Goal: Connect with others: Connect with other users

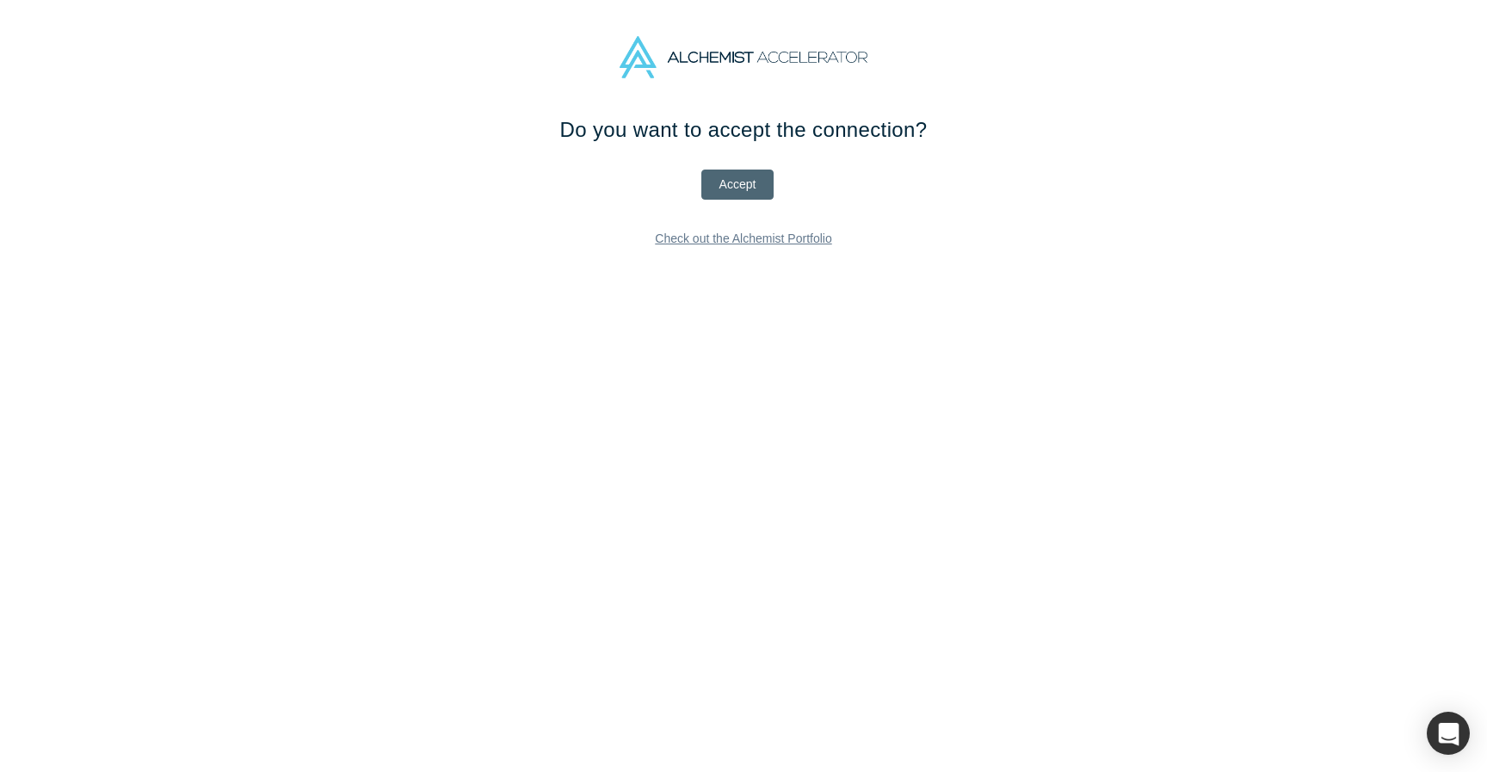
click at [735, 177] on button "Accept" at bounding box center [737, 184] width 73 height 30
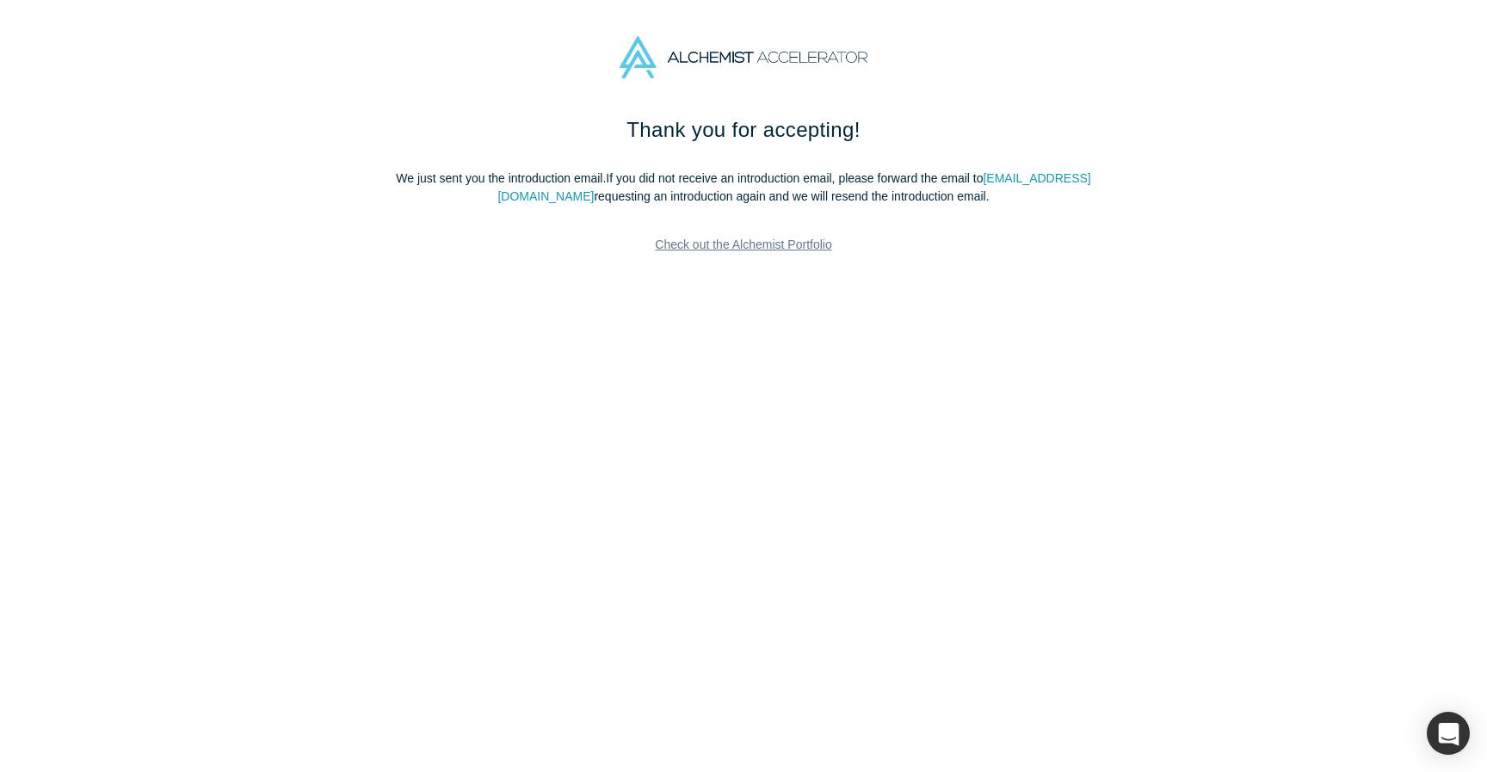
click at [714, 246] on link "Check out the Alchemist Portfolio" at bounding box center [743, 245] width 202 height 30
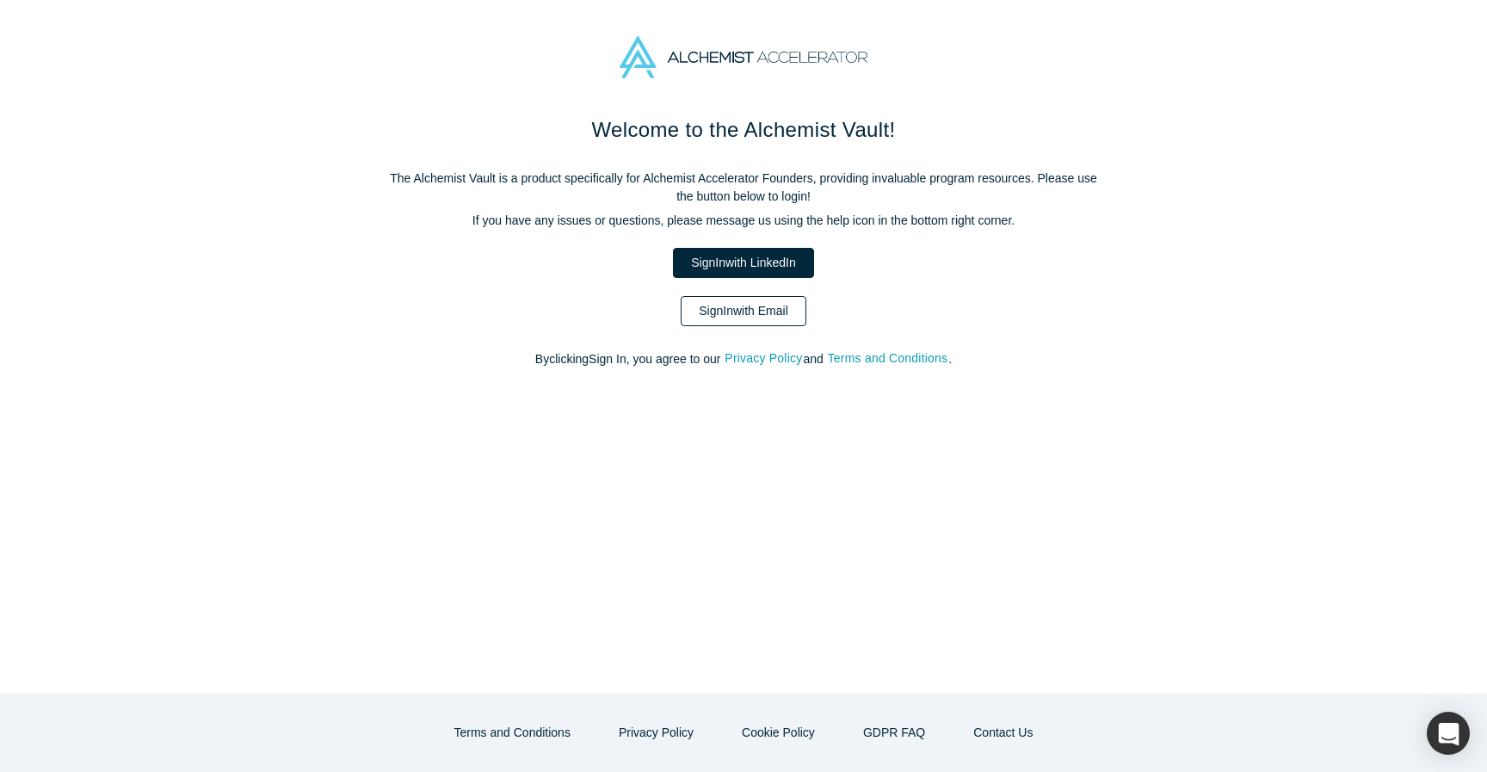
click at [790, 321] on link "Sign In with Email" at bounding box center [743, 311] width 126 height 30
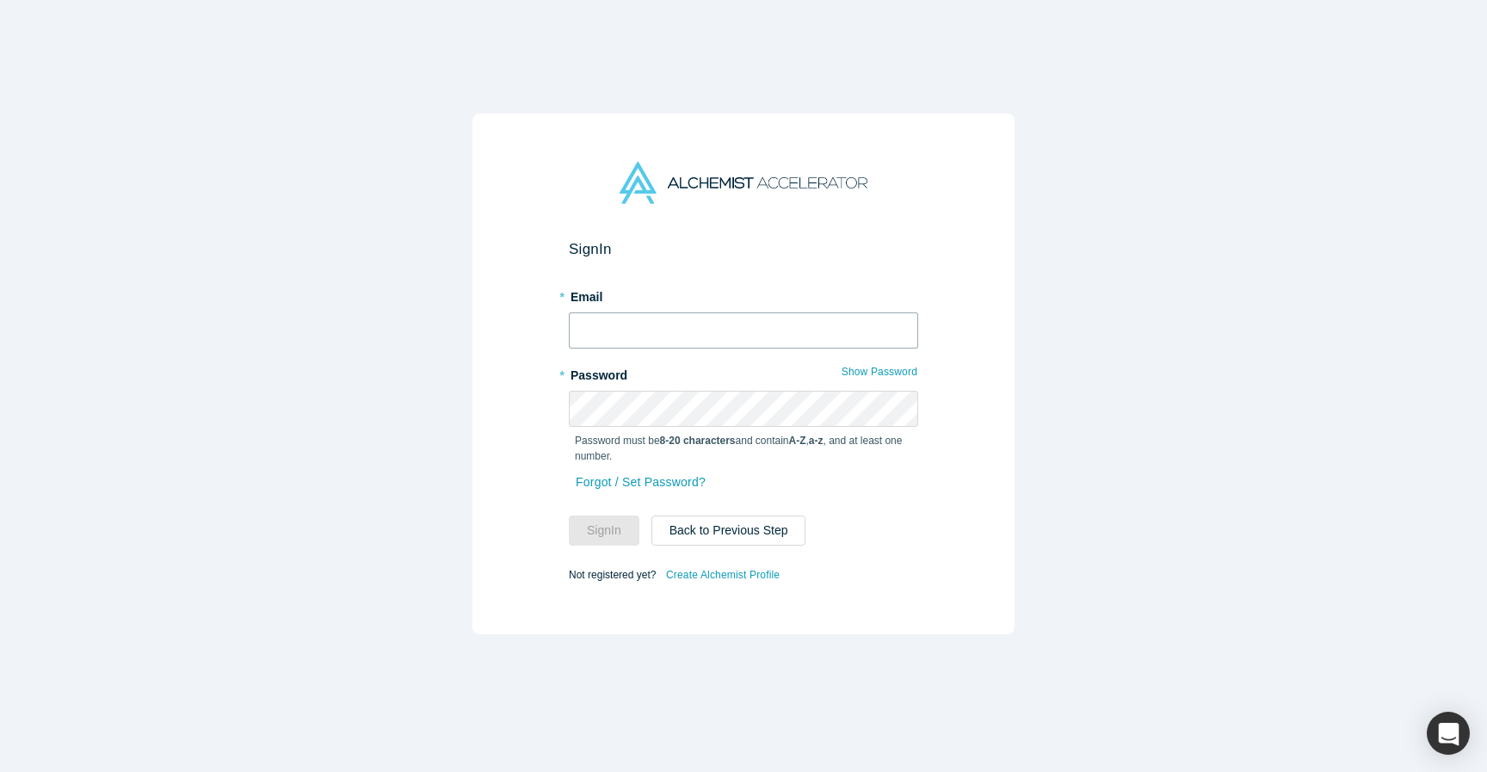
type input "jeff@deckfusion.com"
click at [731, 331] on input "jeff@deckfusion.com" at bounding box center [743, 330] width 349 height 36
click at [590, 545] on form "Sign In * Email jeff@deckfusion.com * Password Show Password Password must be 8…" at bounding box center [743, 413] width 349 height 346
click at [597, 540] on button "Sign In" at bounding box center [604, 530] width 71 height 30
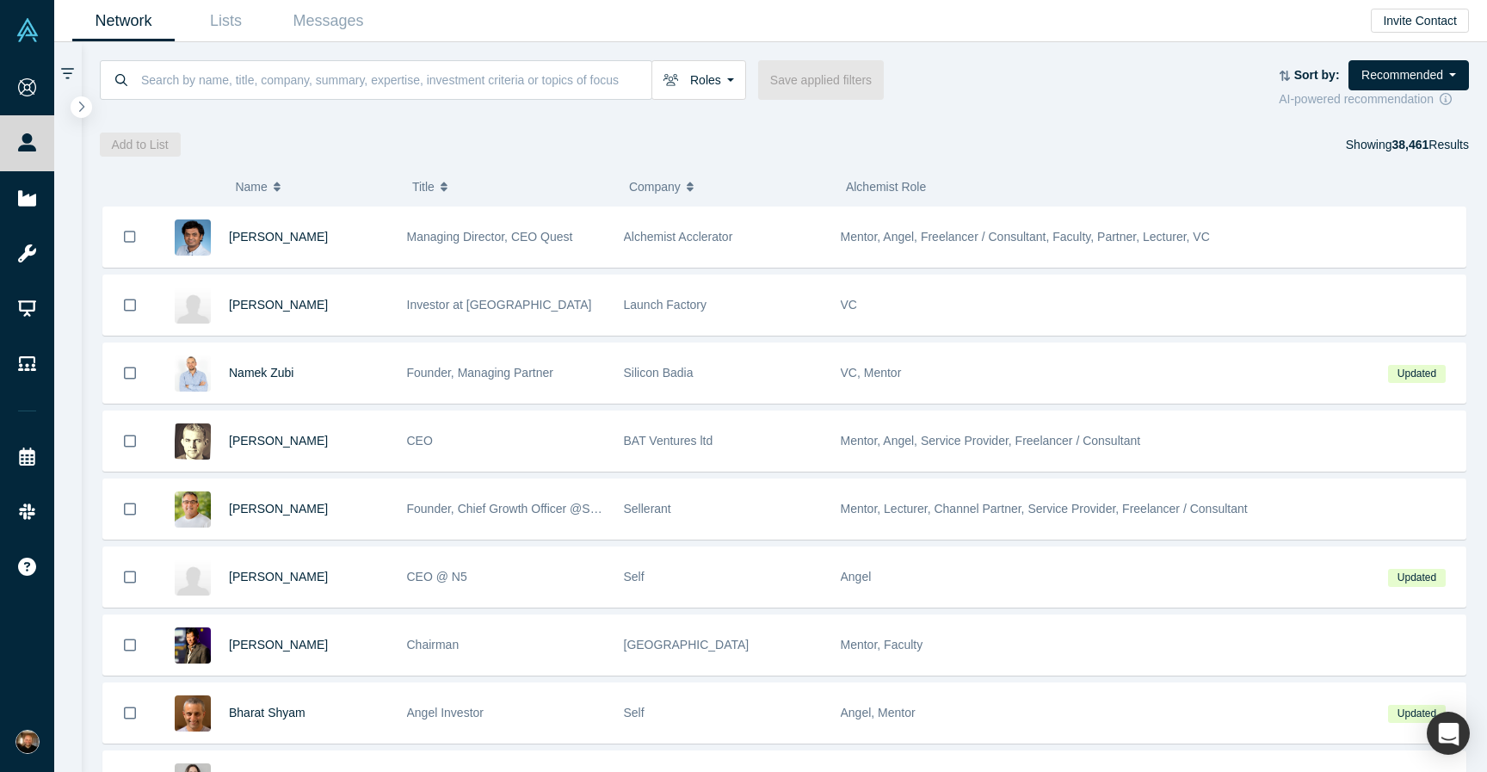
click at [330, 42] on div "Roles Founders Faculty Mentors Alumni Mentor Angels VCs Corporate Innovator Ser…" at bounding box center [785, 99] width 1406 height 114
click at [330, 16] on link "Messages" at bounding box center [328, 21] width 102 height 40
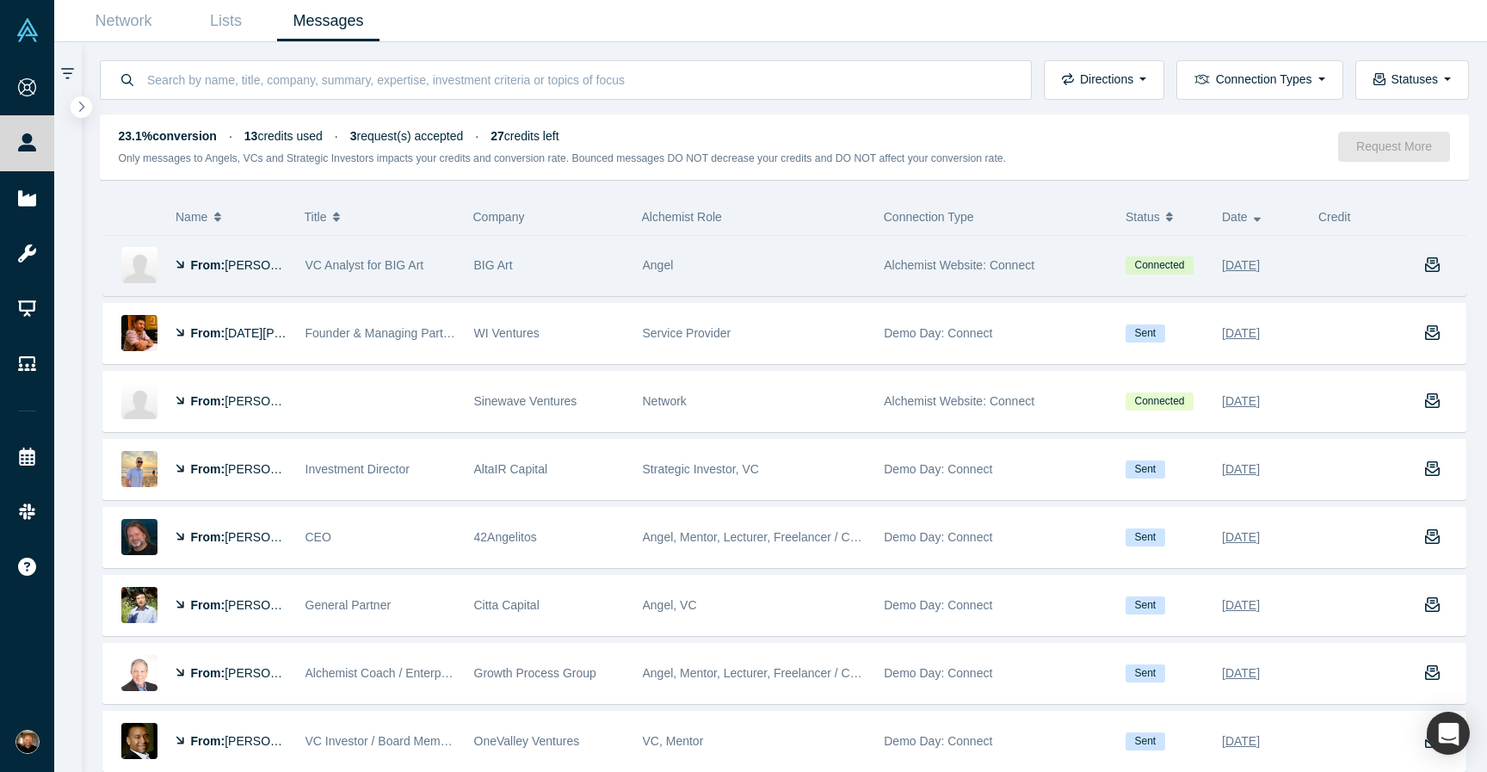
click at [535, 280] on div "BIG Art" at bounding box center [549, 265] width 151 height 59
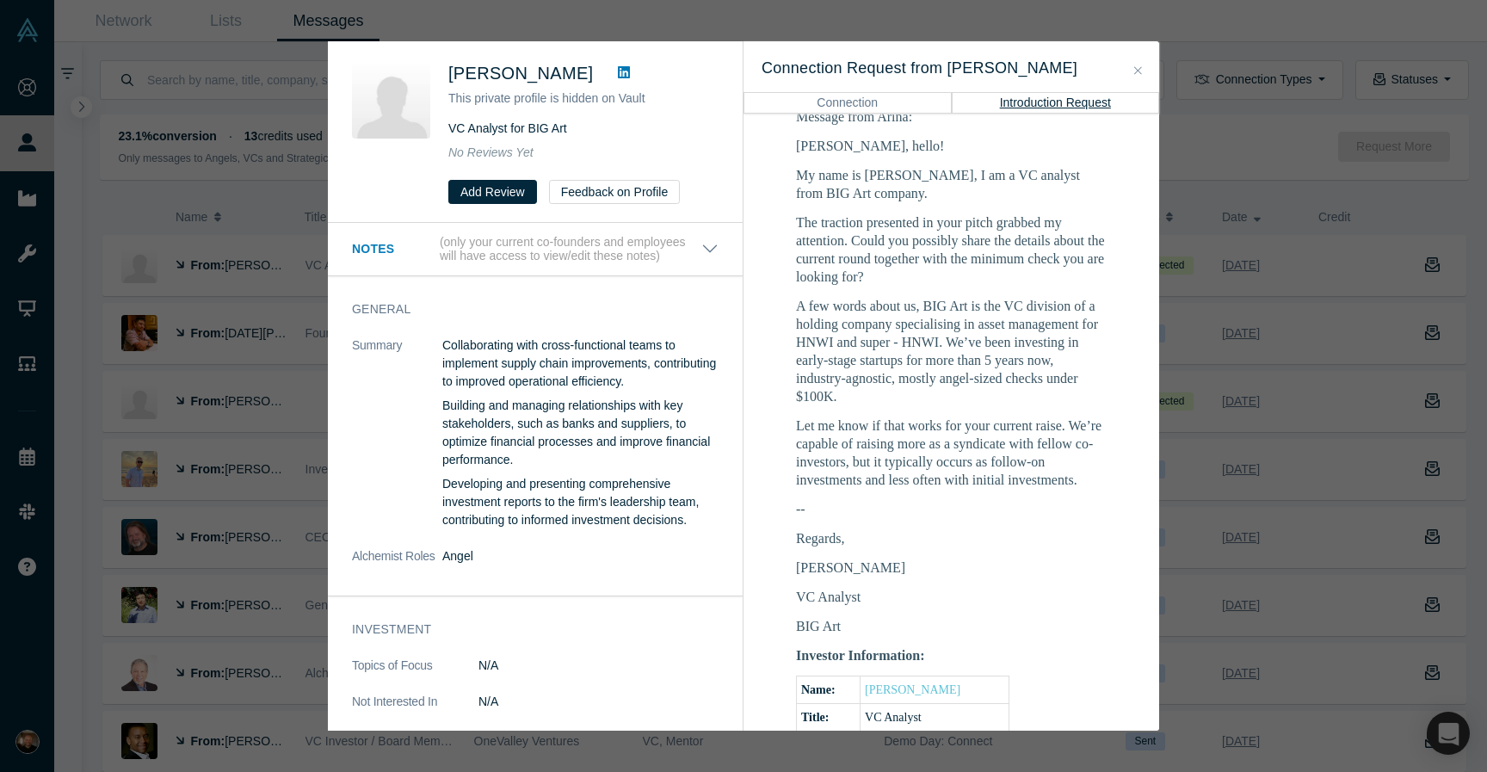
scroll to position [599, 0]
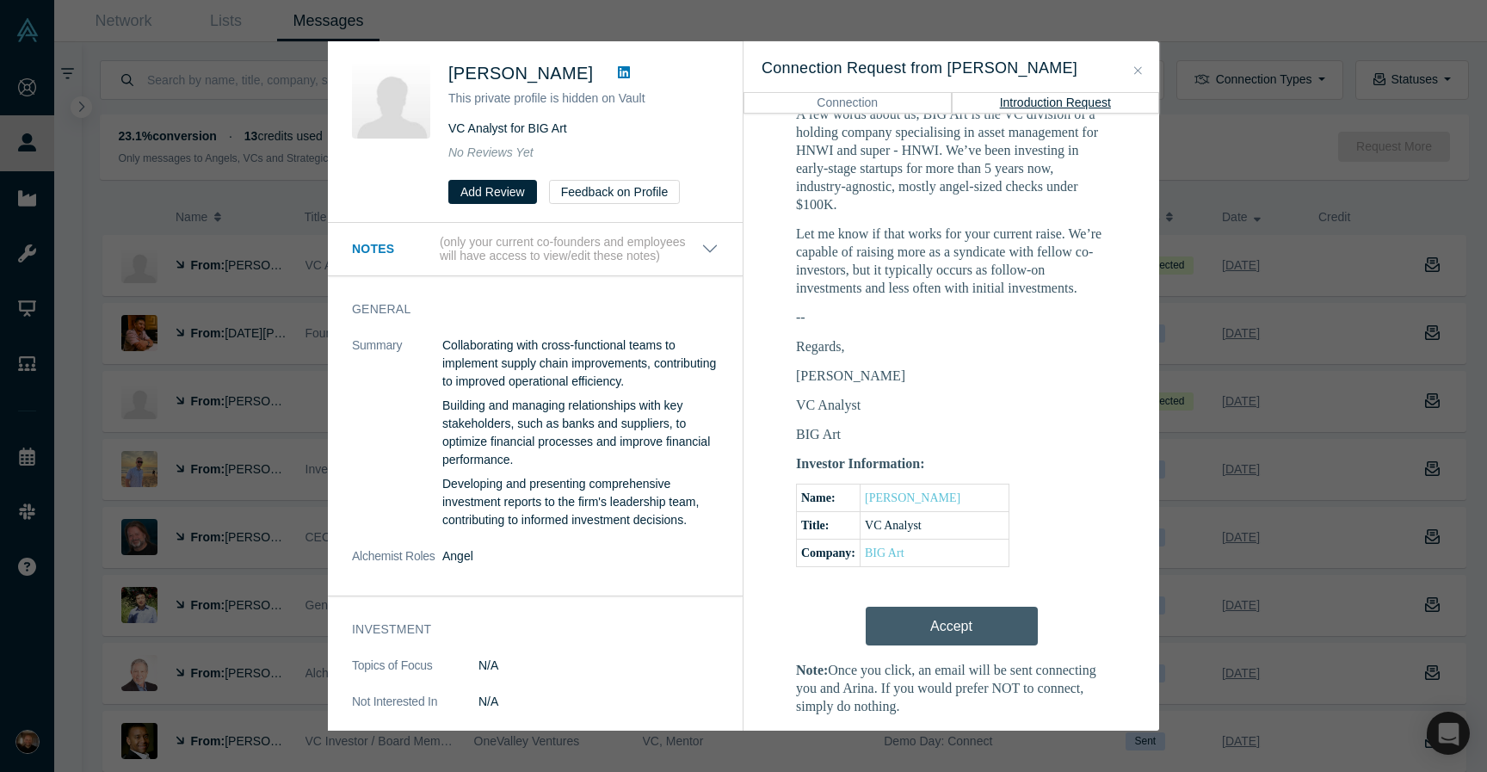
click at [966, 594] on div "Accept" at bounding box center [951, 622] width 311 height 56
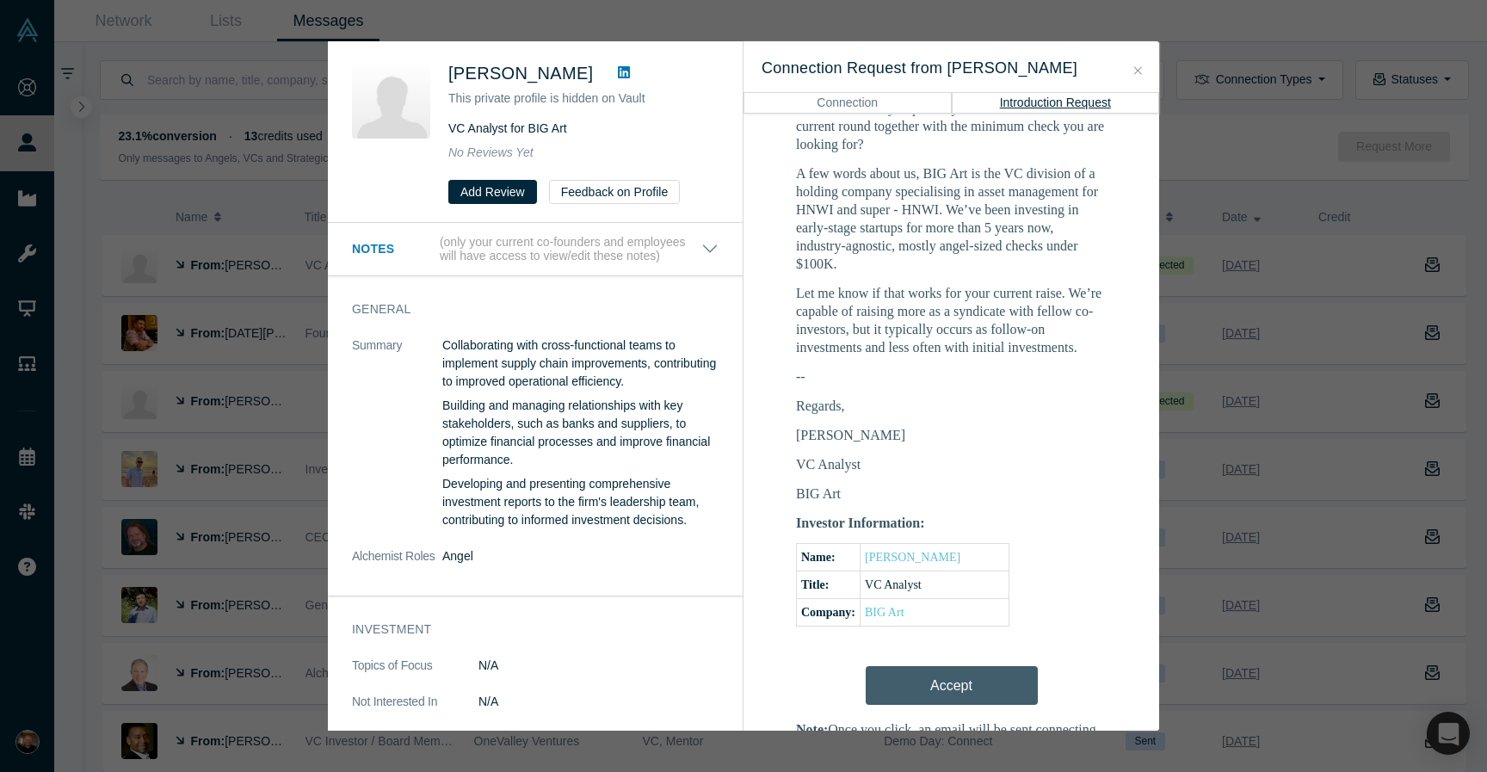
scroll to position [531, 0]
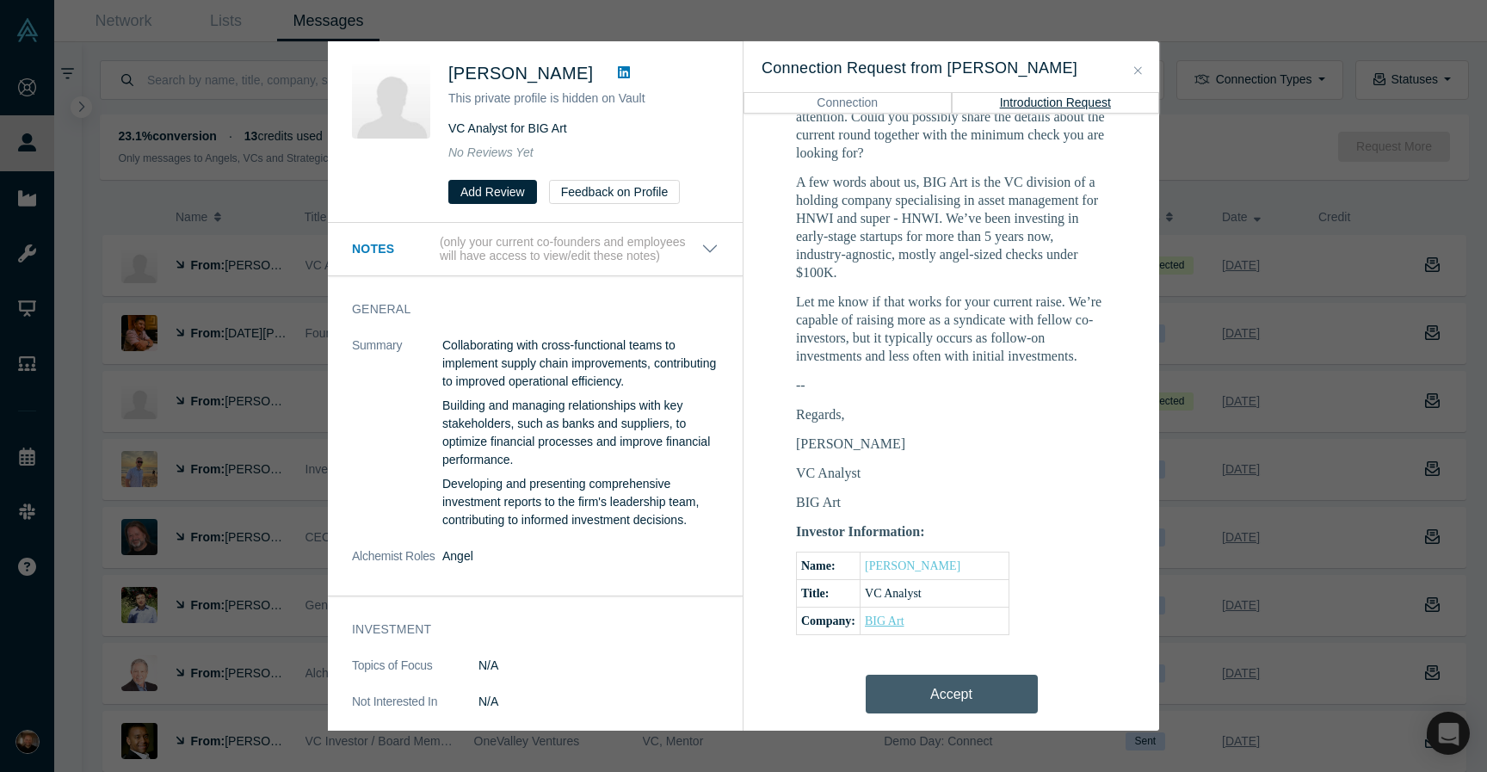
drag, startPoint x: 930, startPoint y: 580, endPoint x: 878, endPoint y: 583, distance: 51.7
click at [878, 607] on td "BIG Art" at bounding box center [934, 621] width 149 height 28
click at [879, 614] on link "BIG Art" at bounding box center [885, 620] width 40 height 13
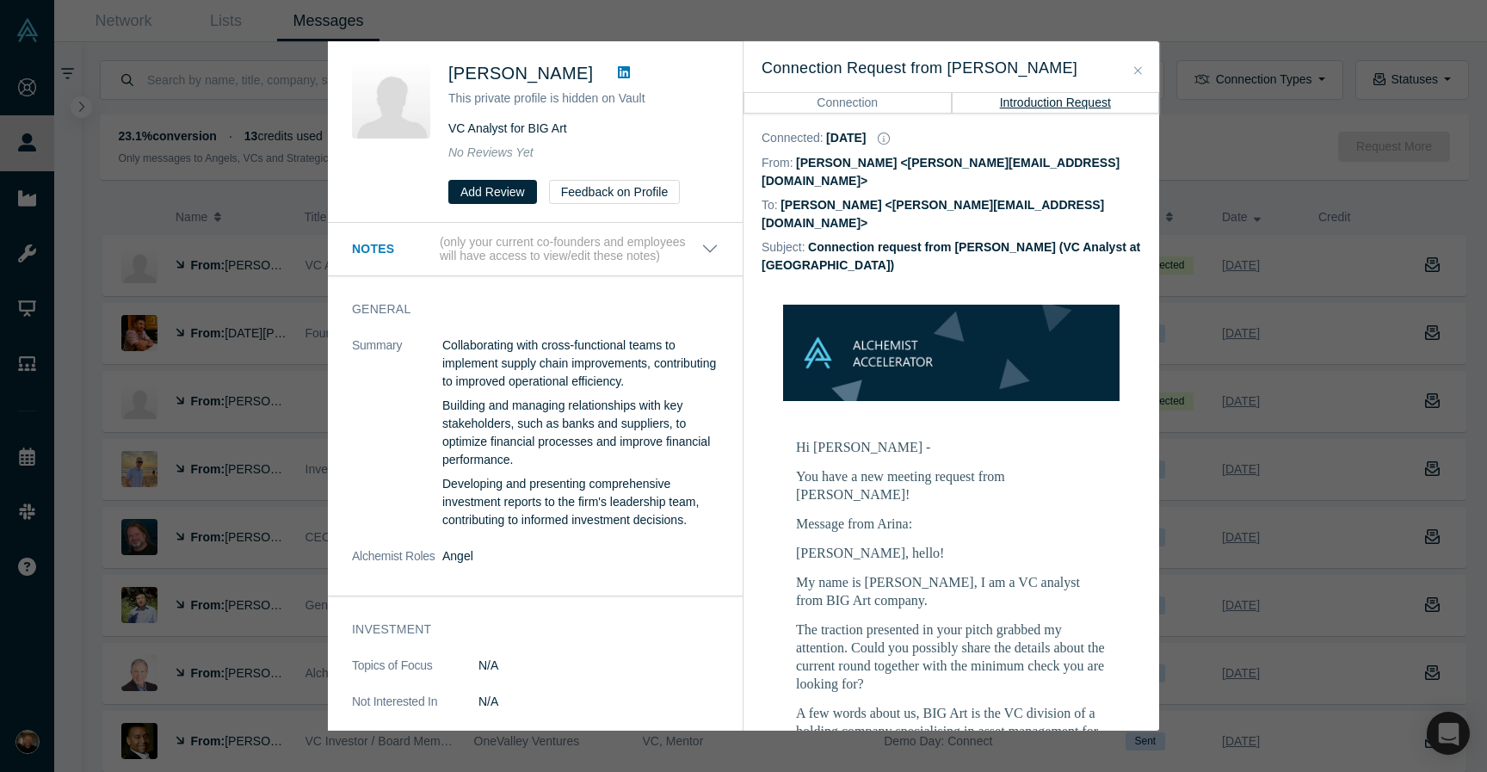
click at [1061, 102] on button "Introduction Request" at bounding box center [1055, 102] width 208 height 21
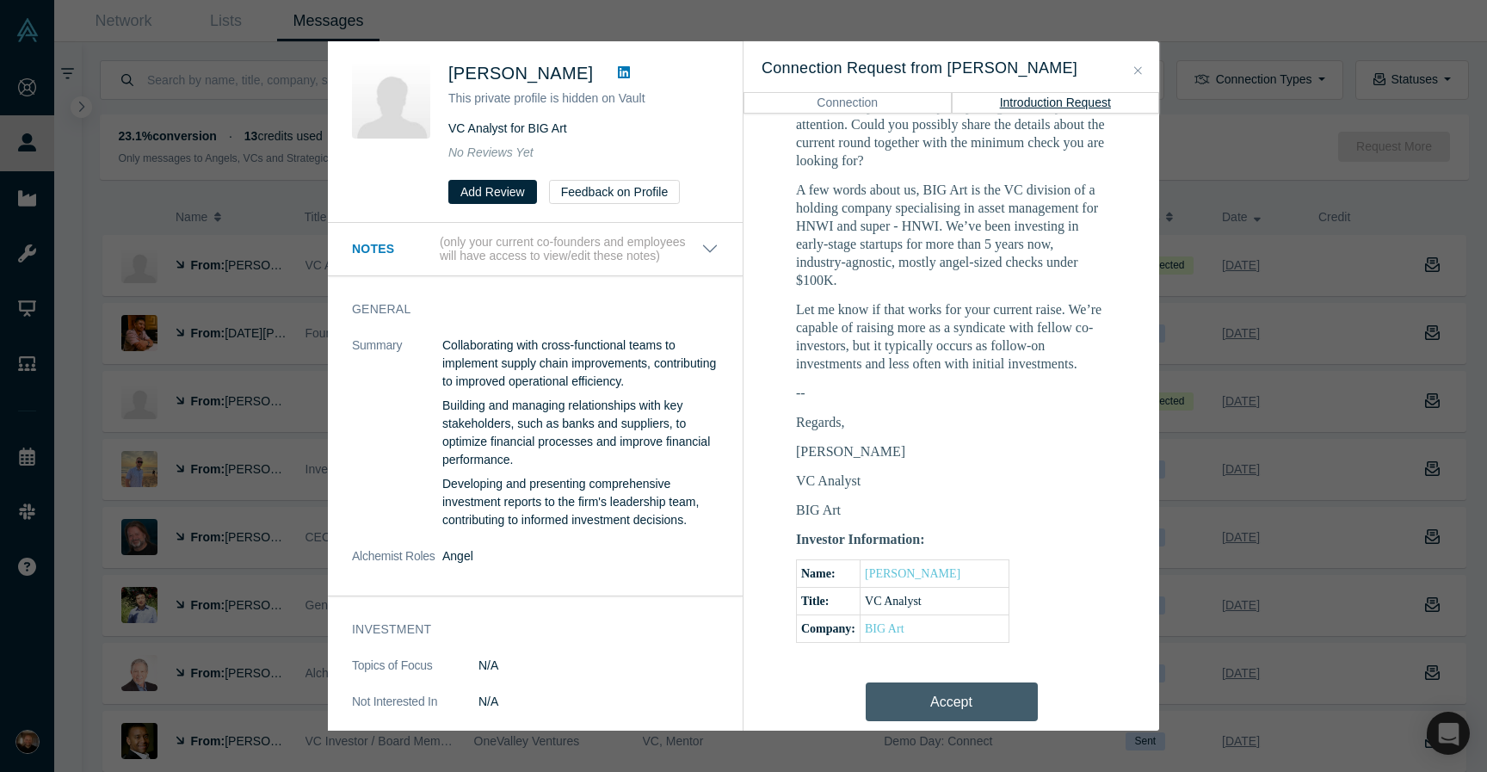
scroll to position [609, 0]
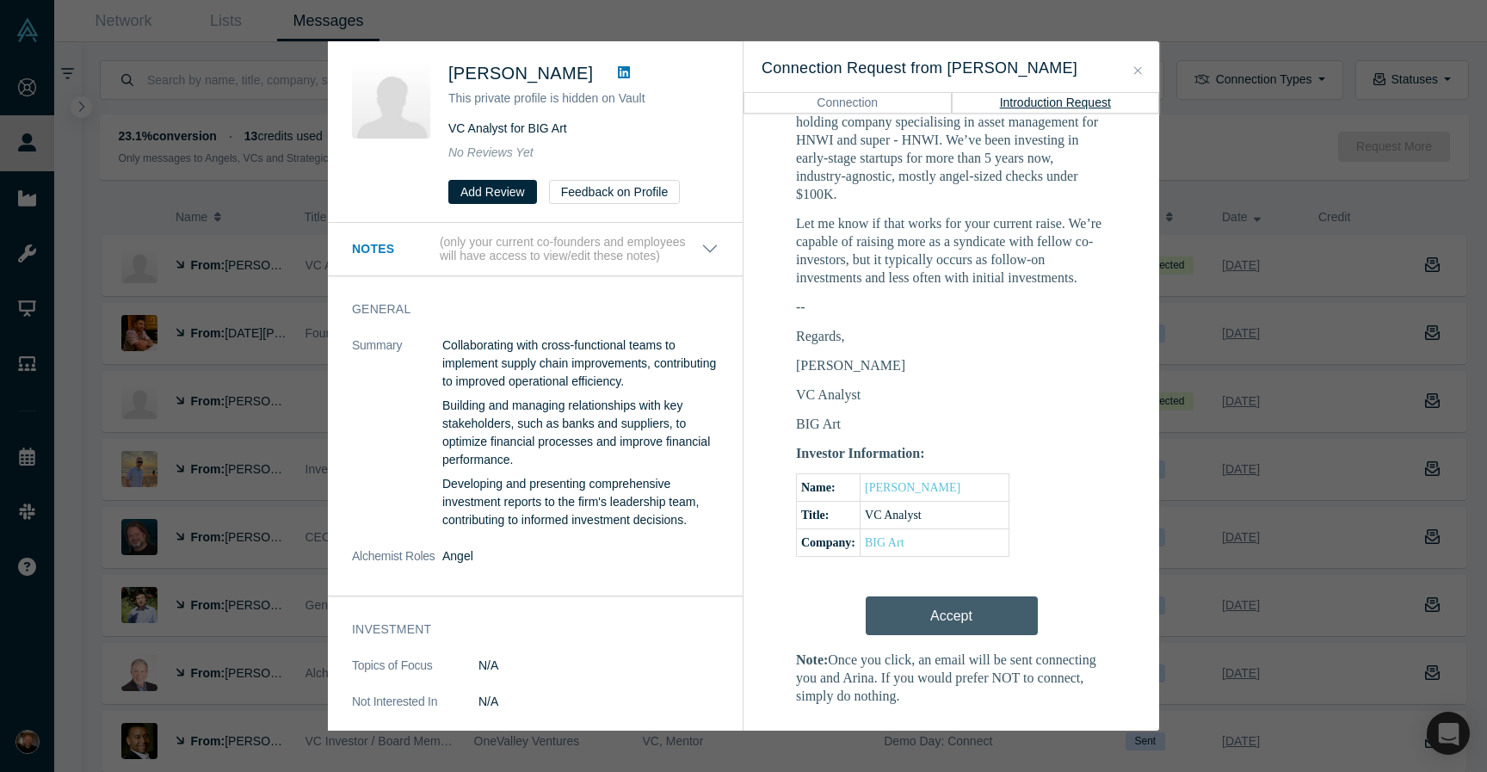
click at [970, 586] on div "Accept" at bounding box center [951, 611] width 311 height 56
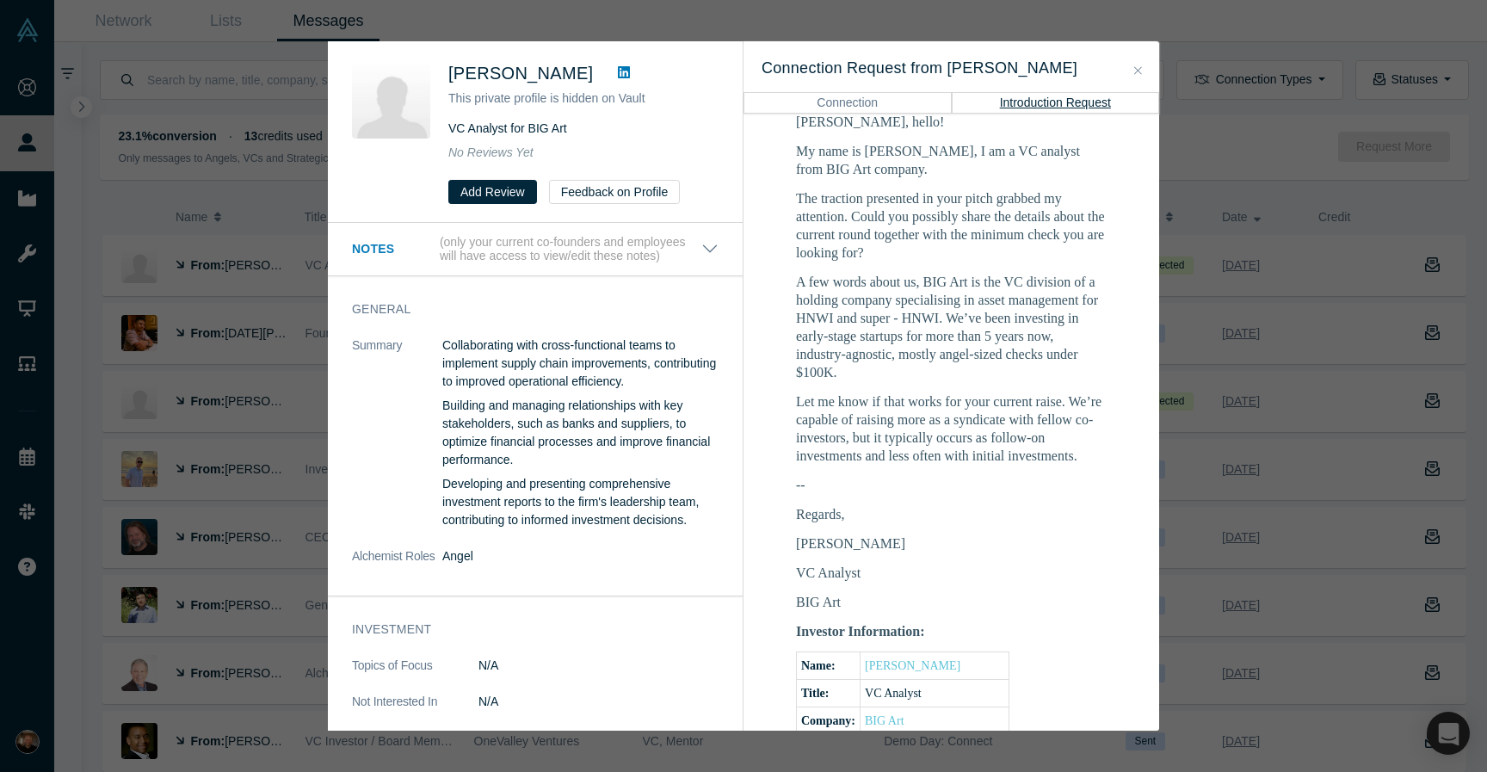
scroll to position [428, 0]
click at [917, 662] on link "[PERSON_NAME]" at bounding box center [912, 668] width 95 height 13
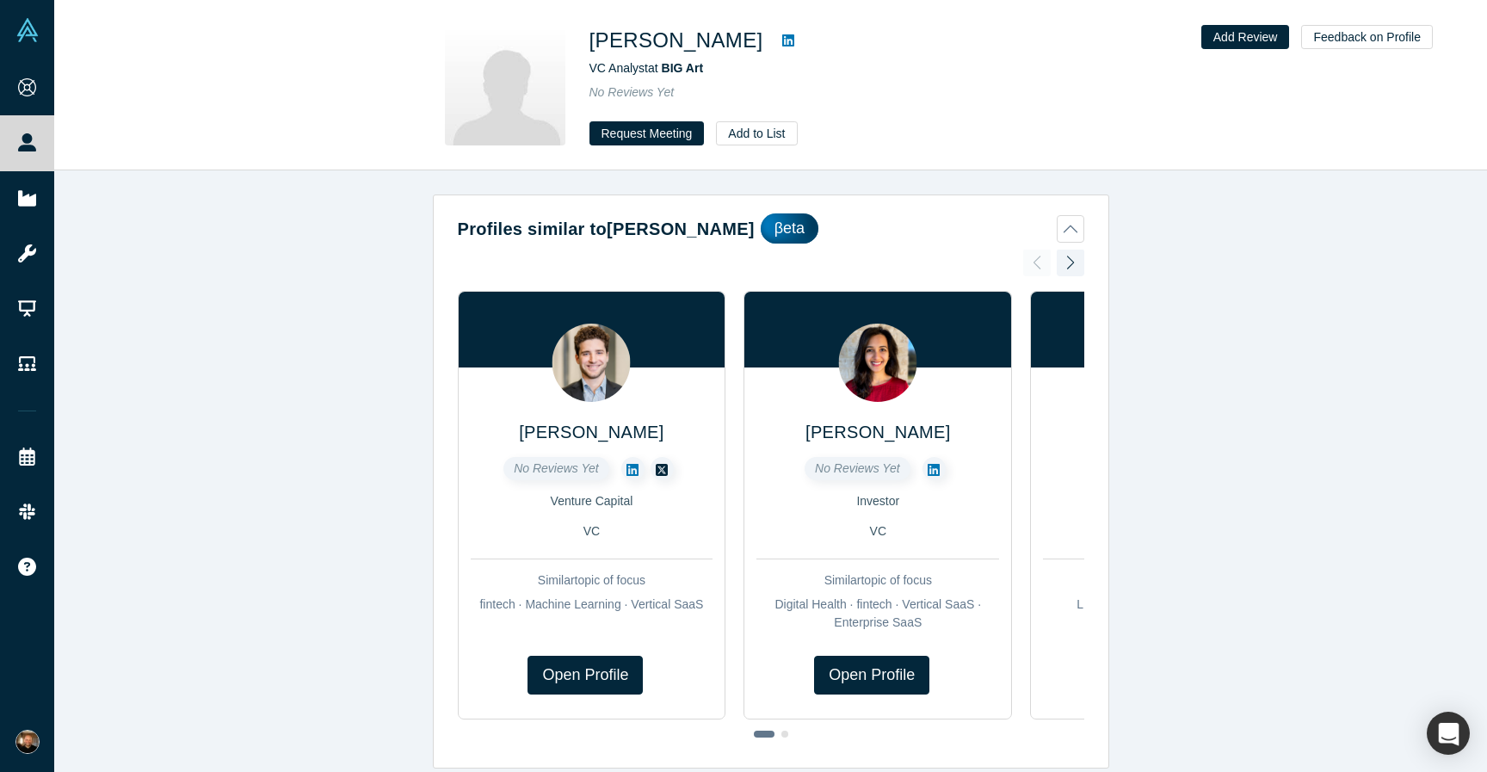
click at [783, 38] on icon at bounding box center [788, 40] width 12 height 12
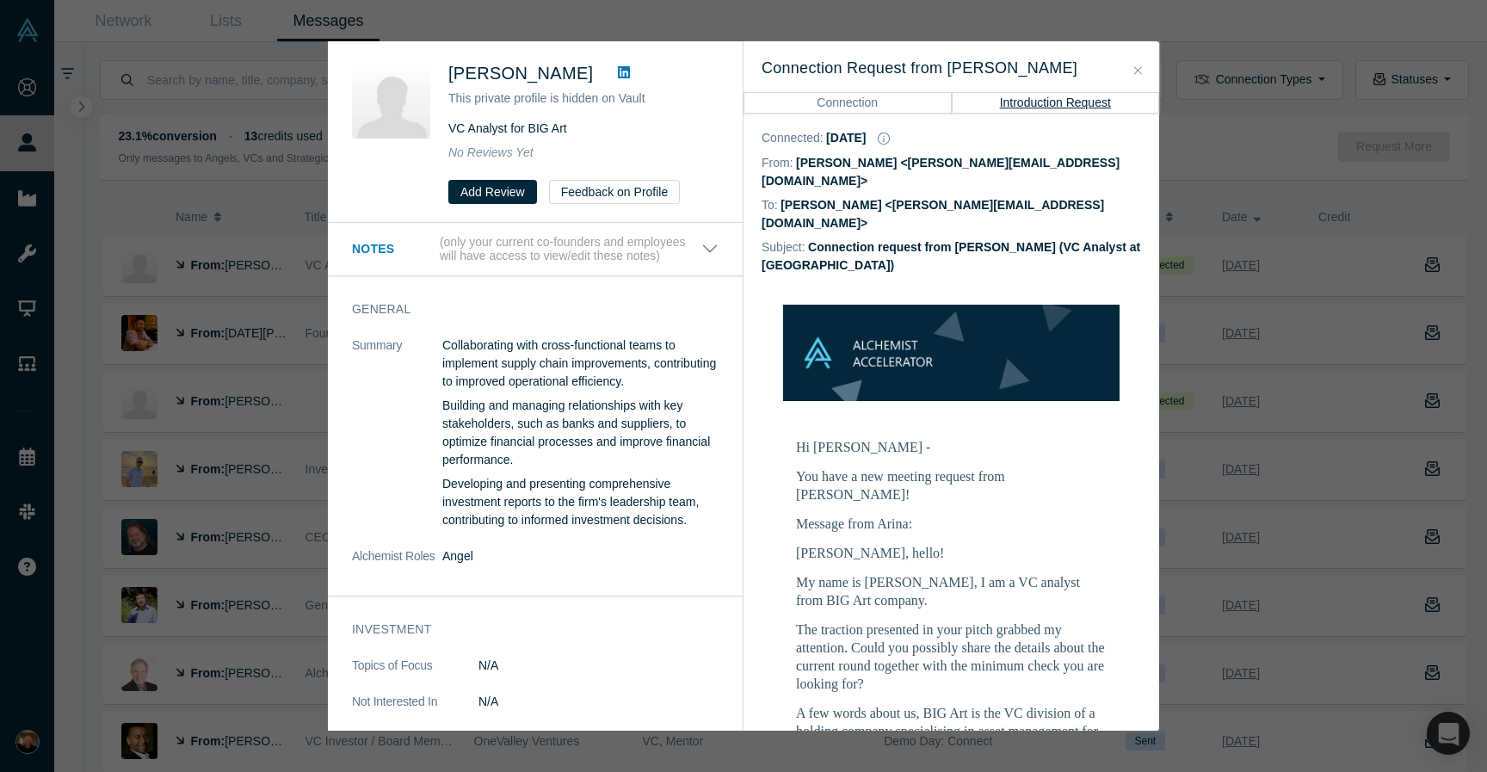
click at [86, 183] on div "[PERSON_NAME] This private profile is hidden on Vault VC Analyst for BIG Art No…" at bounding box center [743, 386] width 1487 height 772
